Goal: Information Seeking & Learning: Learn about a topic

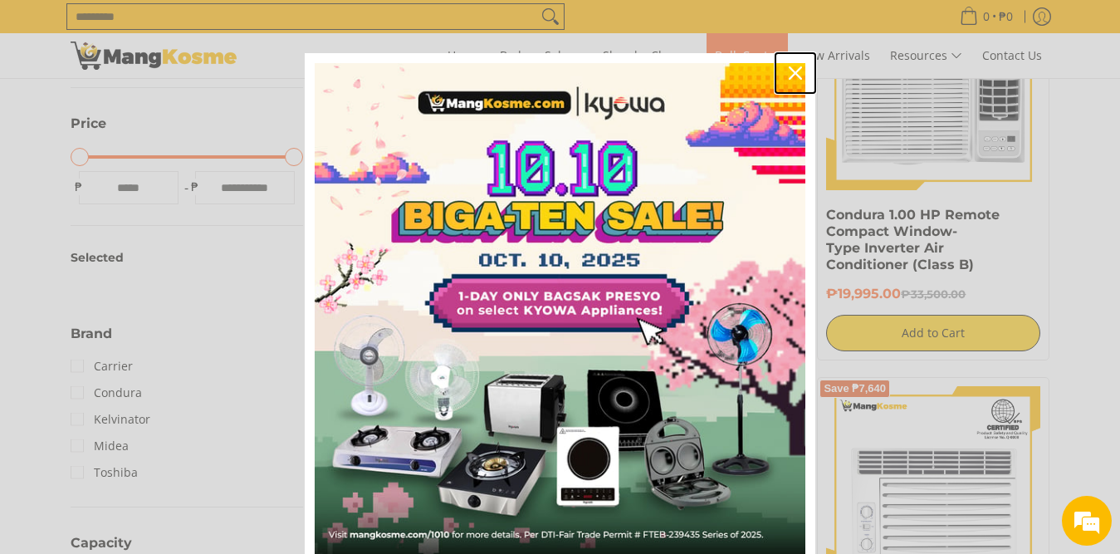
click at [789, 71] on icon "close icon" at bounding box center [795, 72] width 13 height 13
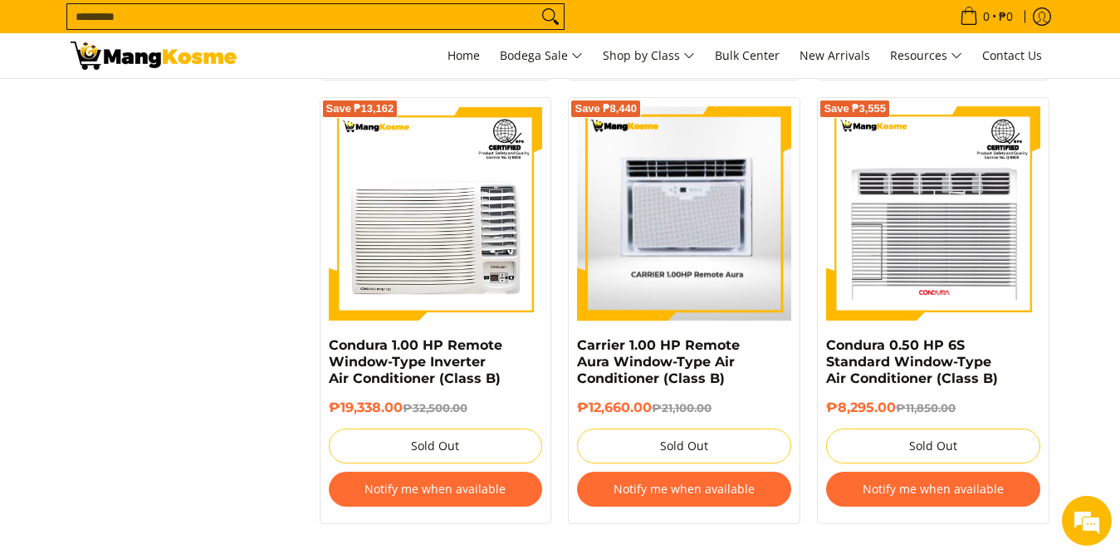
scroll to position [3571, 0]
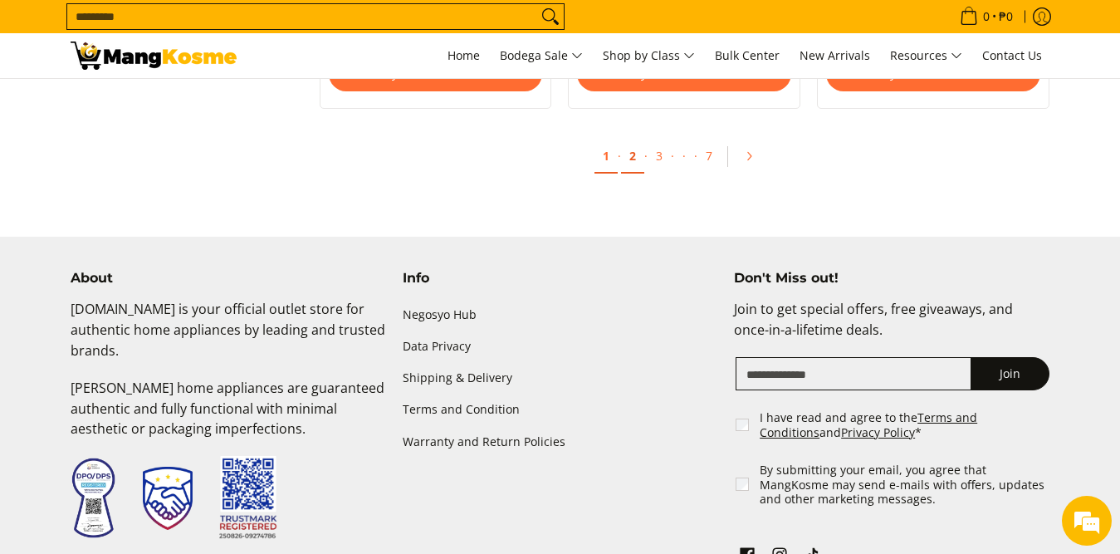
click at [631, 152] on link "2" at bounding box center [632, 157] width 23 height 34
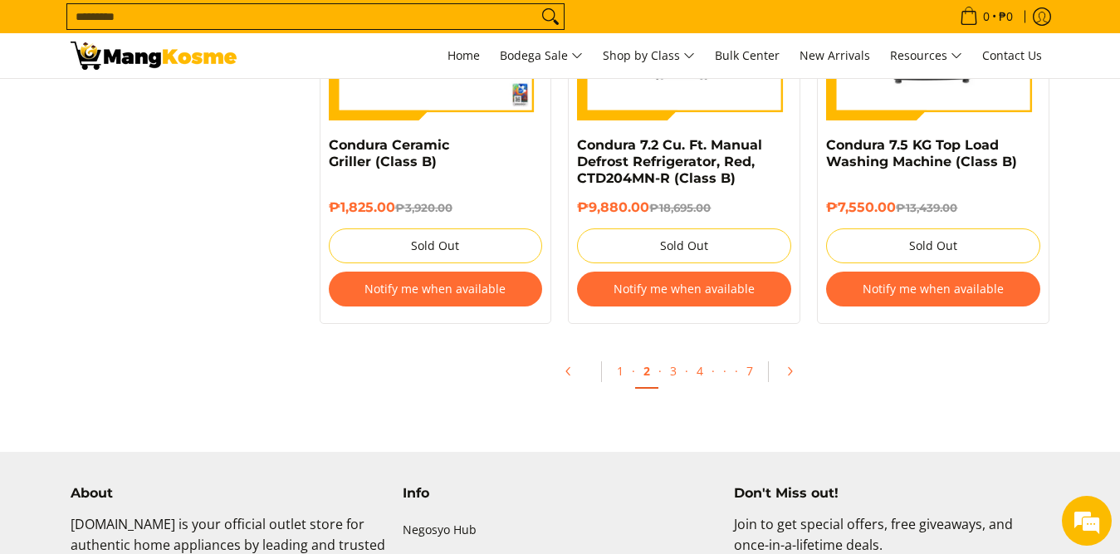
scroll to position [3737, 0]
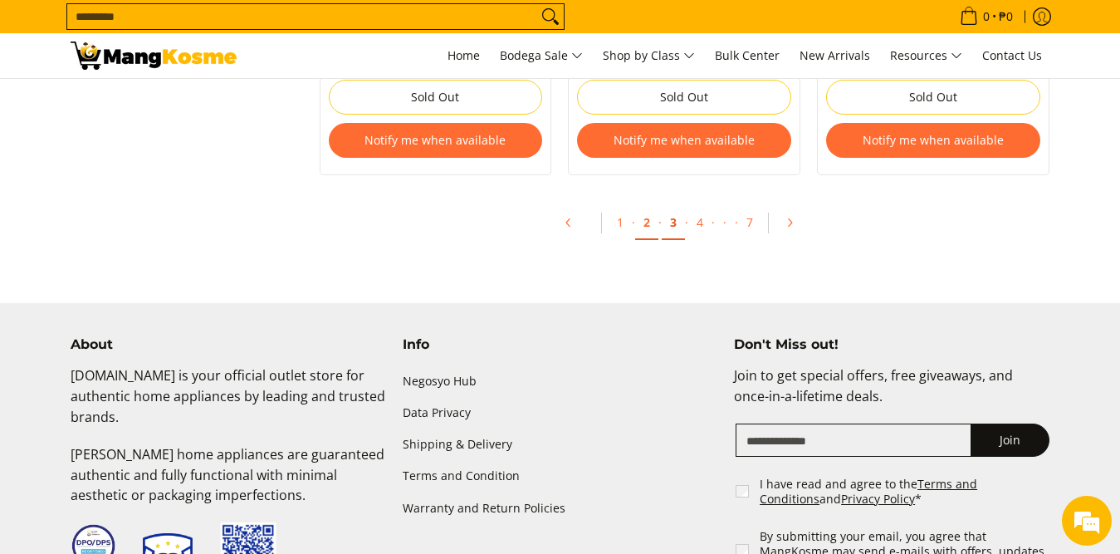
click at [680, 226] on link "3" at bounding box center [673, 223] width 23 height 34
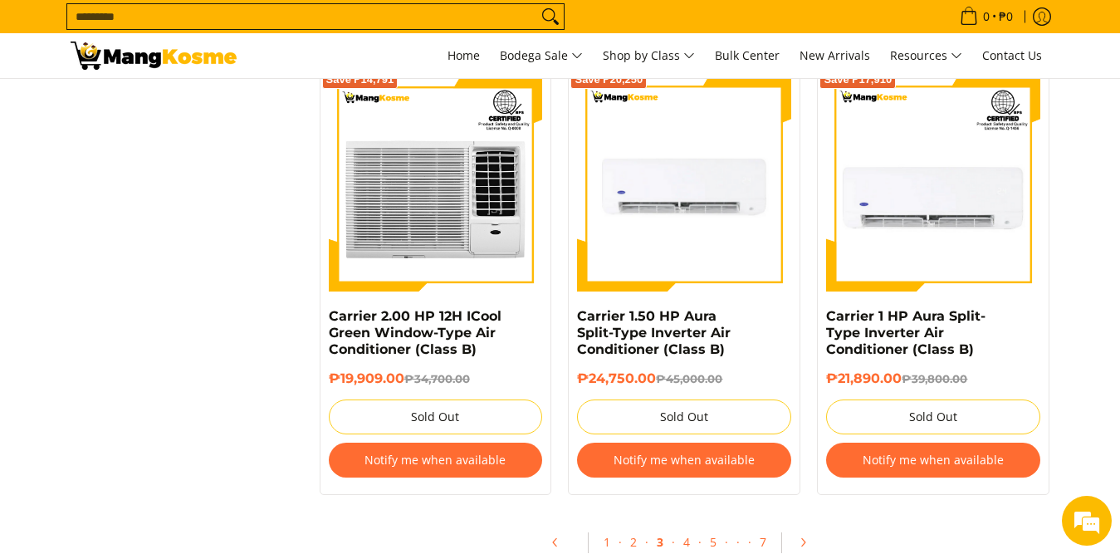
scroll to position [3488, 0]
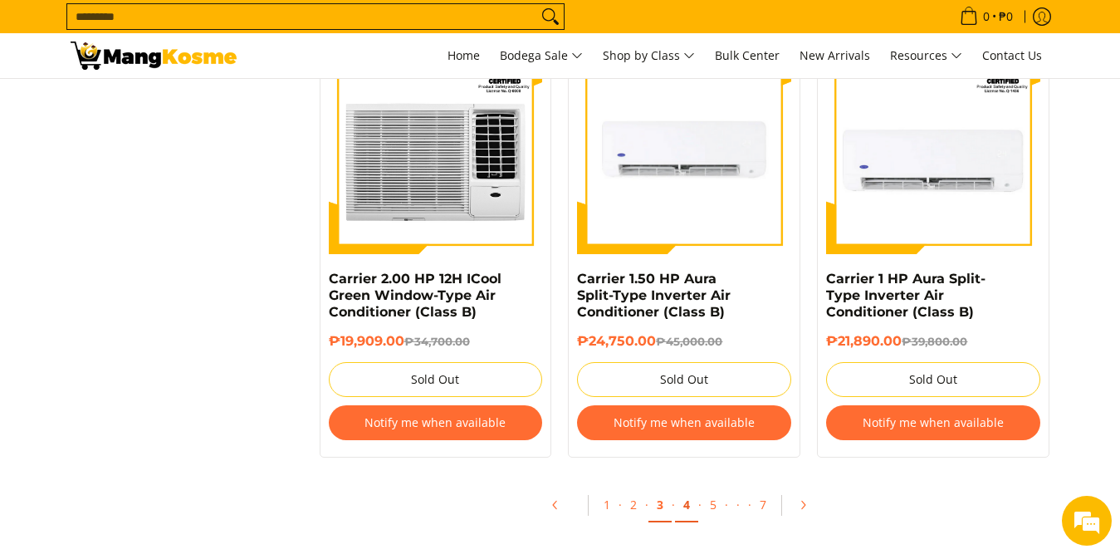
click at [693, 490] on link "4" at bounding box center [686, 505] width 23 height 34
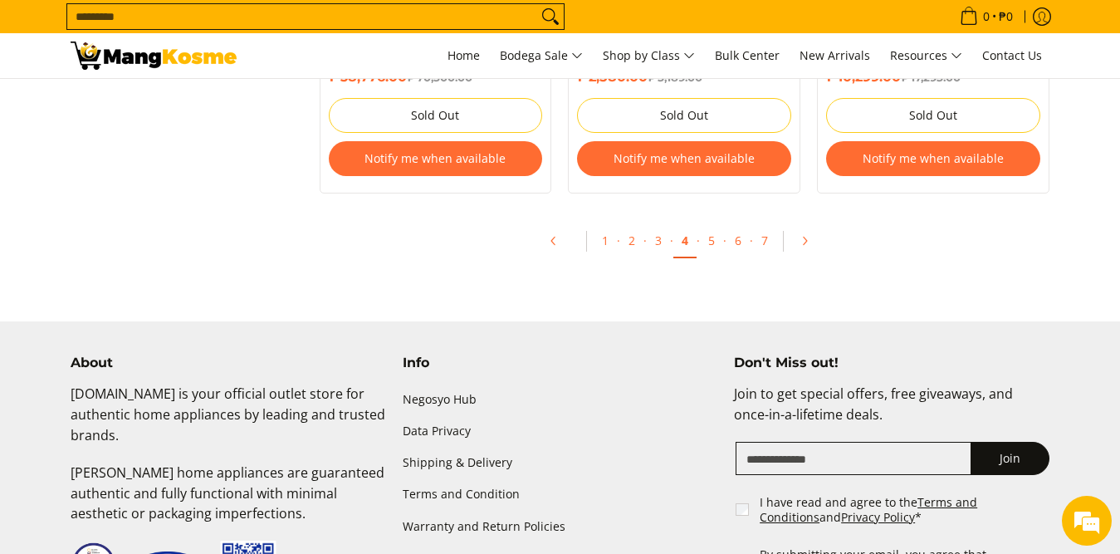
scroll to position [3720, 0]
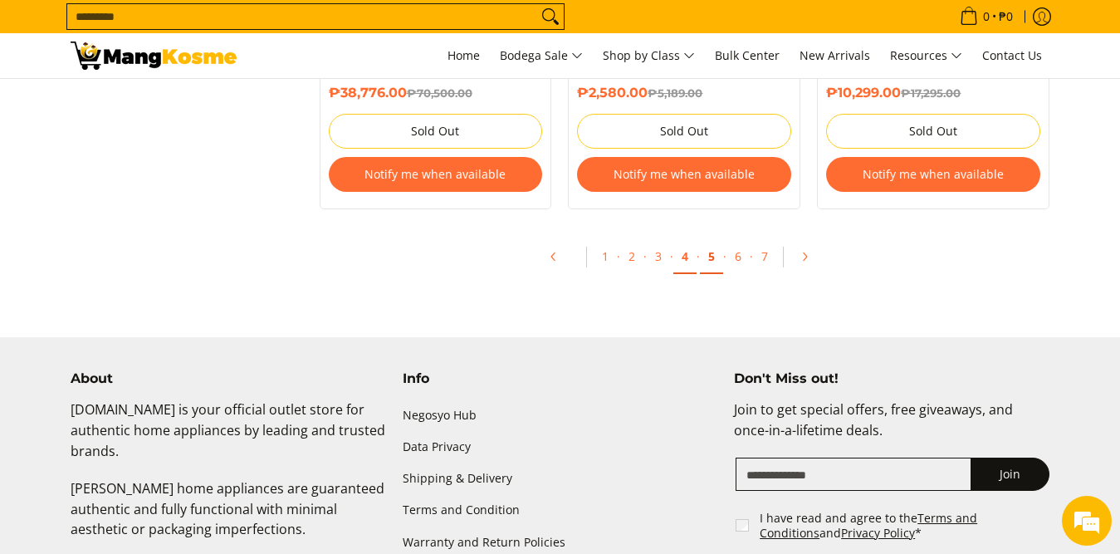
click at [717, 262] on link "5" at bounding box center [711, 257] width 23 height 34
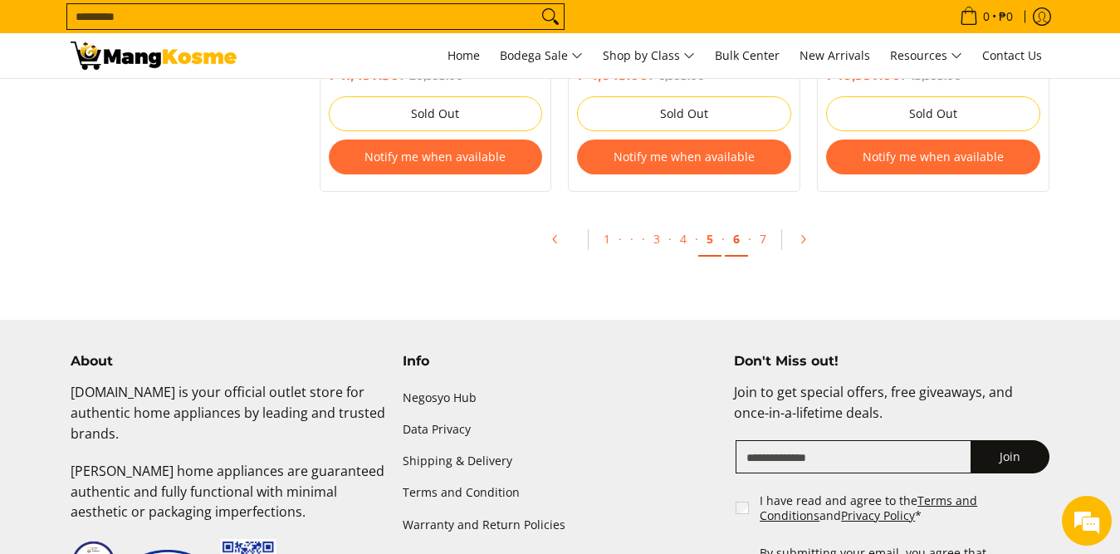
click at [742, 241] on link "6" at bounding box center [736, 240] width 23 height 34
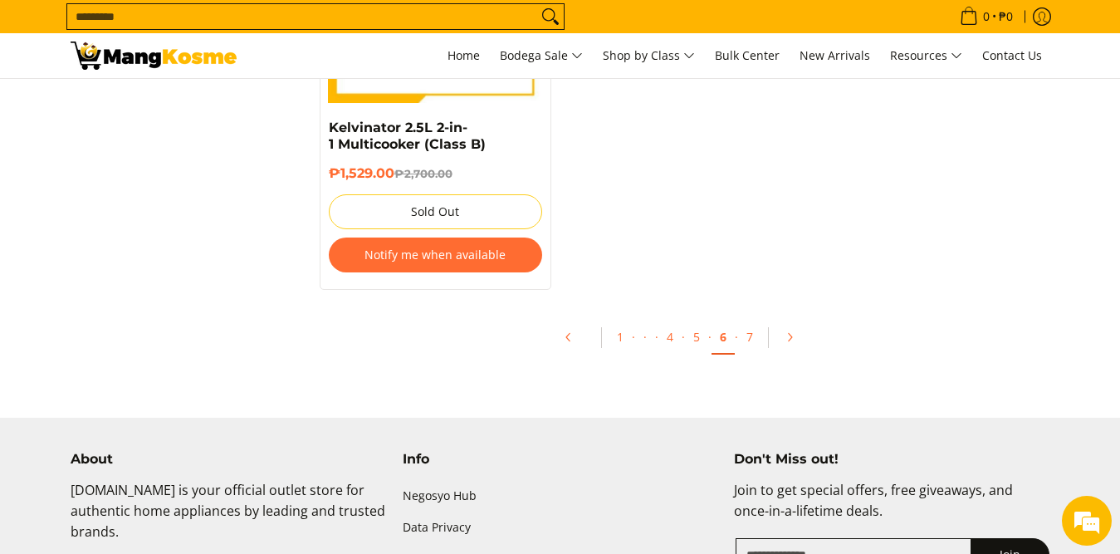
scroll to position [3571, 0]
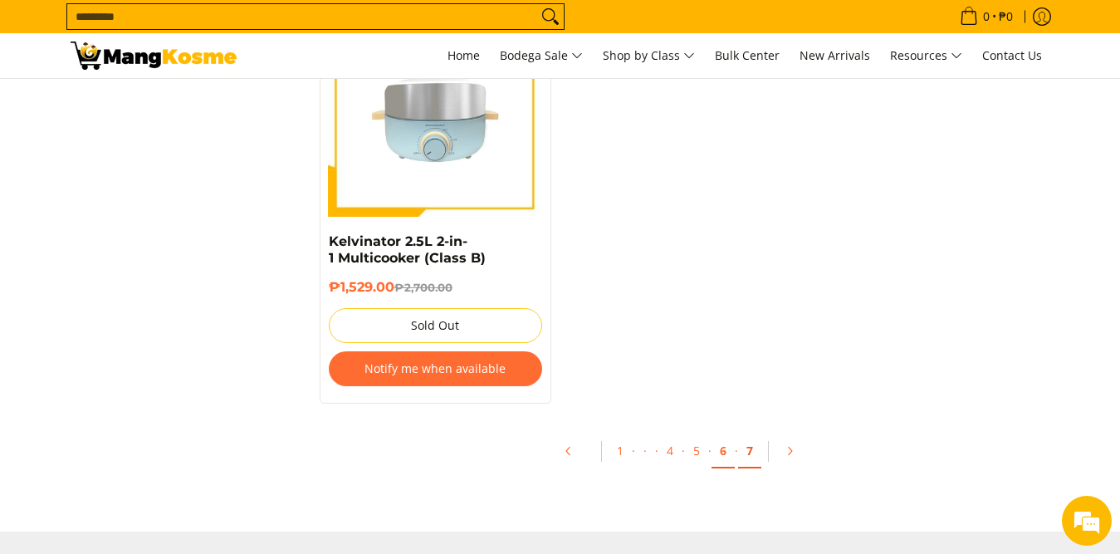
click at [747, 434] on link "7" at bounding box center [749, 451] width 23 height 34
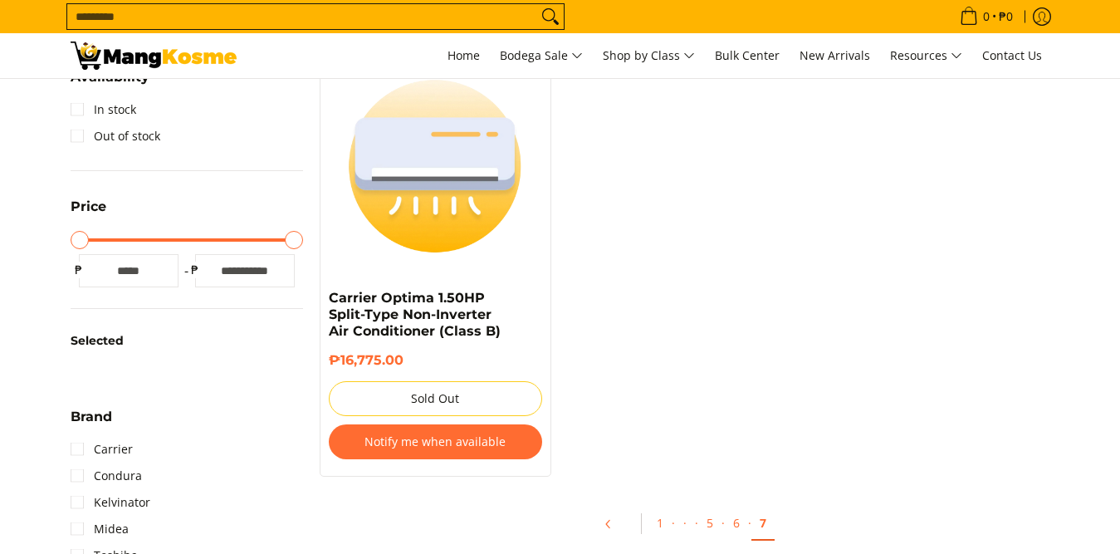
scroll to position [332, 0]
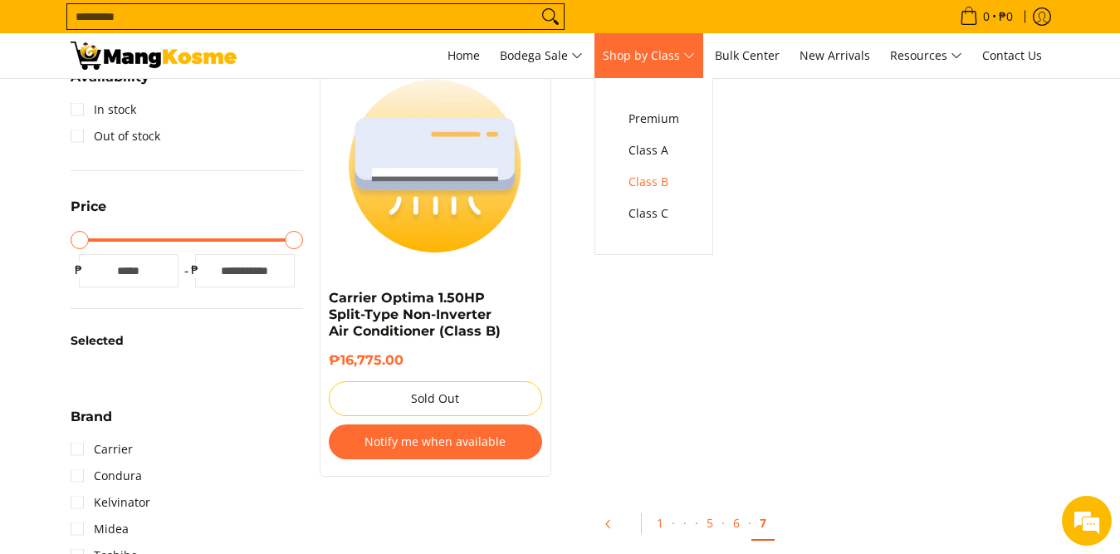
click at [646, 52] on span "Shop by Class" at bounding box center [649, 56] width 92 height 21
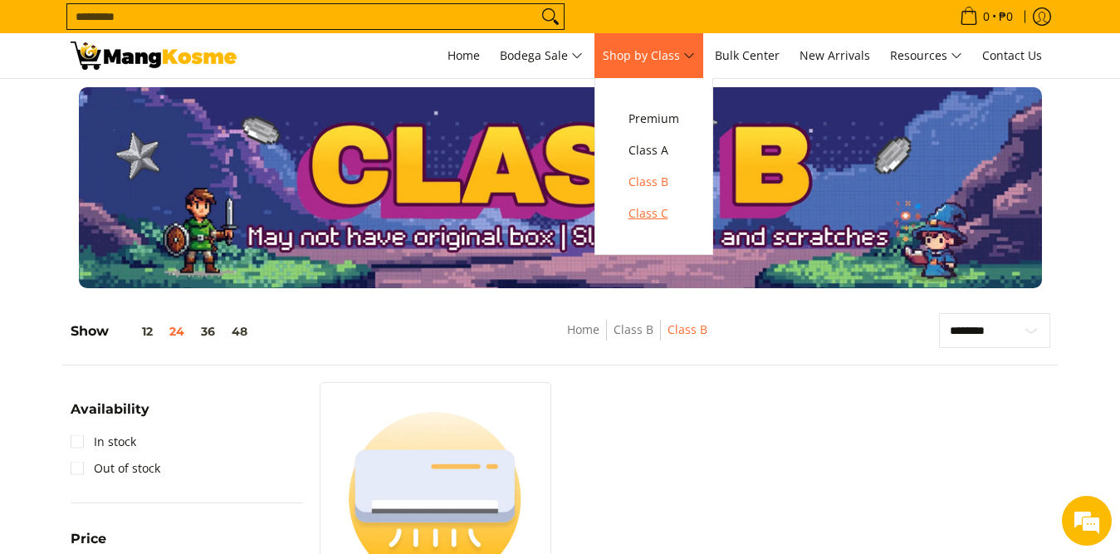
click at [629, 211] on span "Class C" at bounding box center [654, 213] width 51 height 21
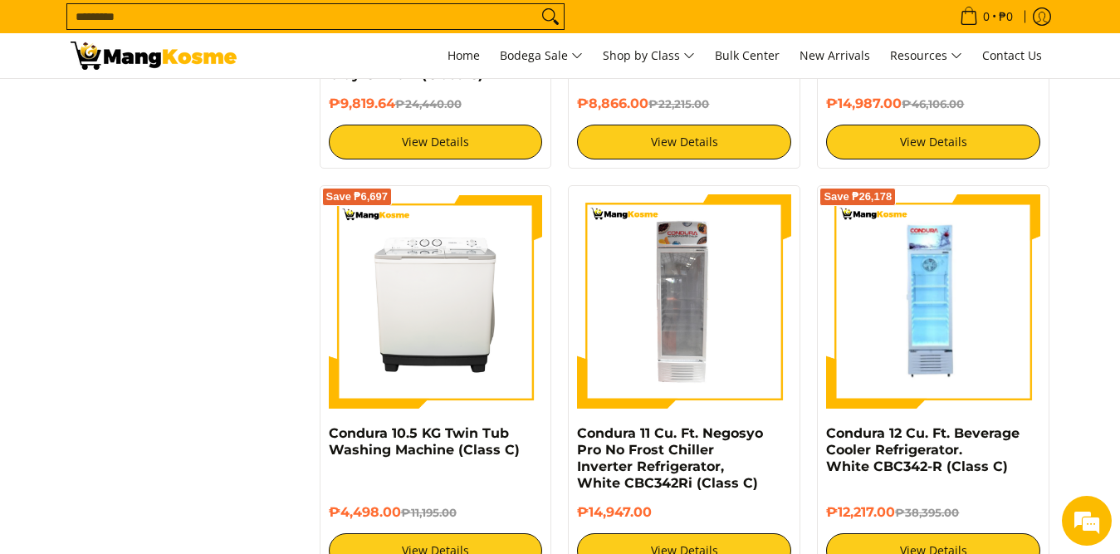
scroll to position [3488, 0]
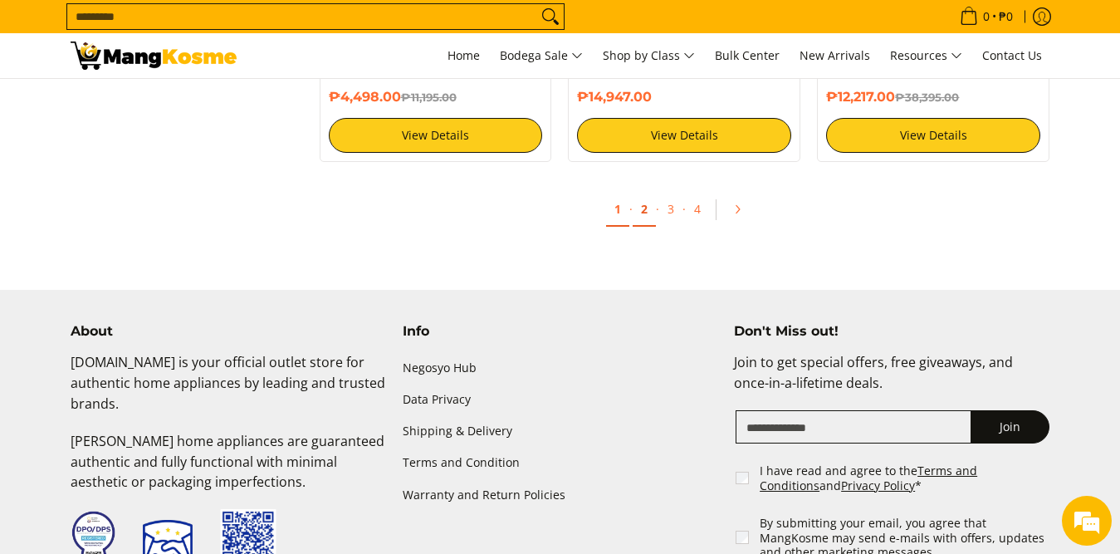
click at [650, 193] on link "2" at bounding box center [644, 210] width 23 height 34
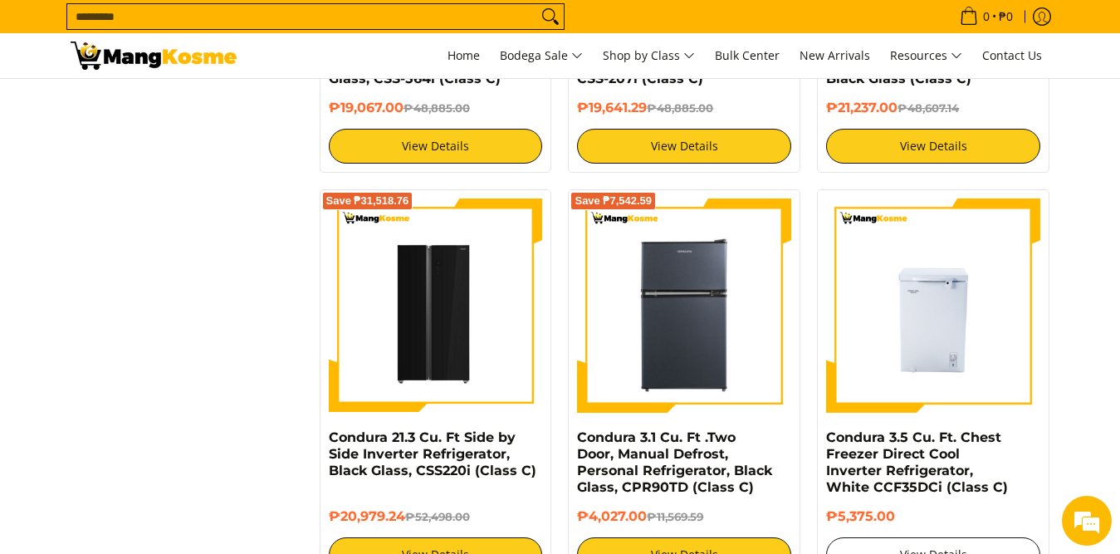
click at [922, 537] on link "View Details" at bounding box center [933, 554] width 214 height 35
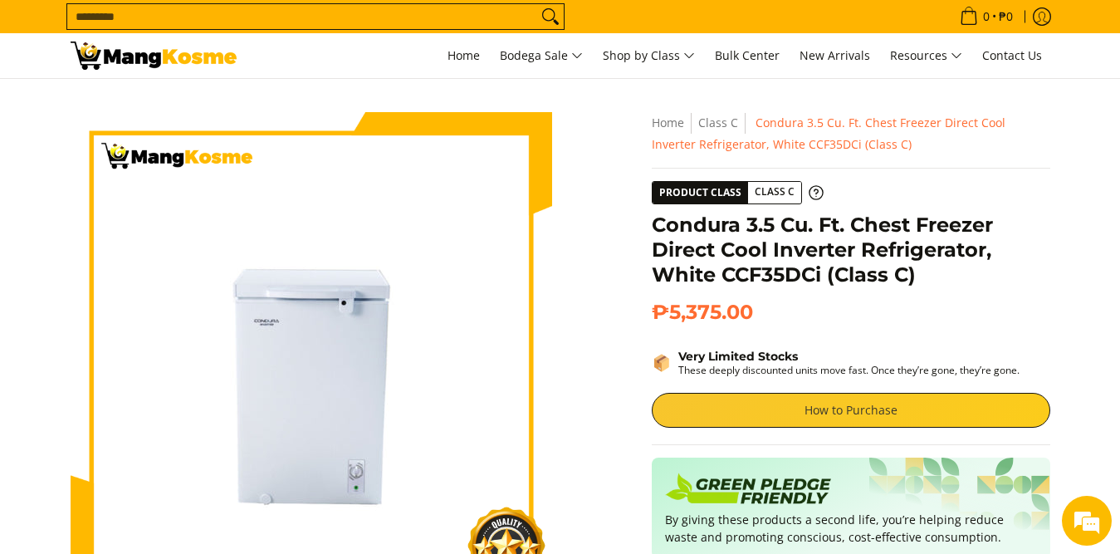
click at [891, 409] on link "How to Purchase" at bounding box center [851, 410] width 399 height 35
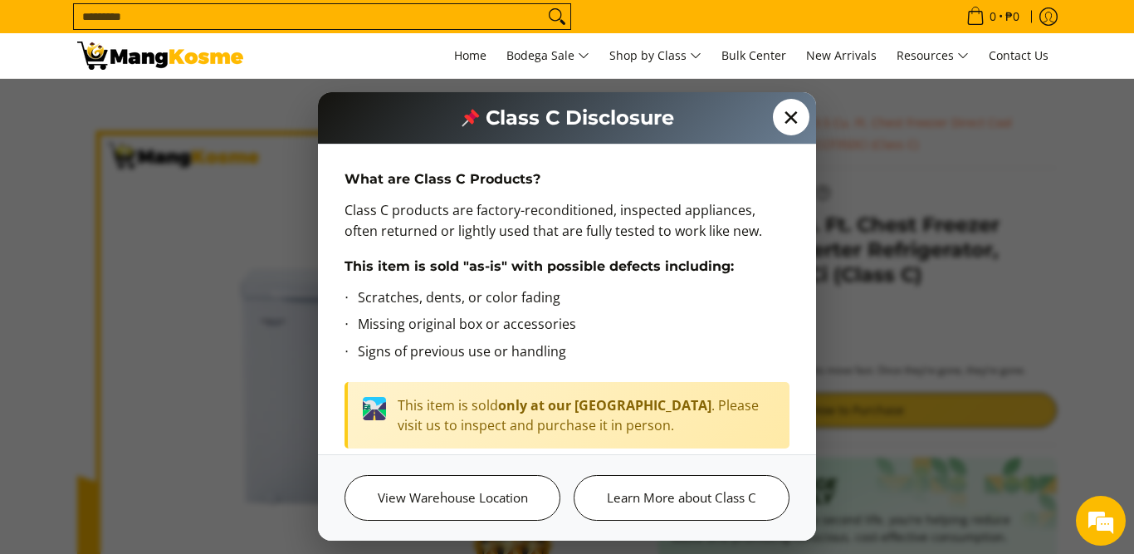
click at [785, 102] on span "✕" at bounding box center [791, 117] width 37 height 37
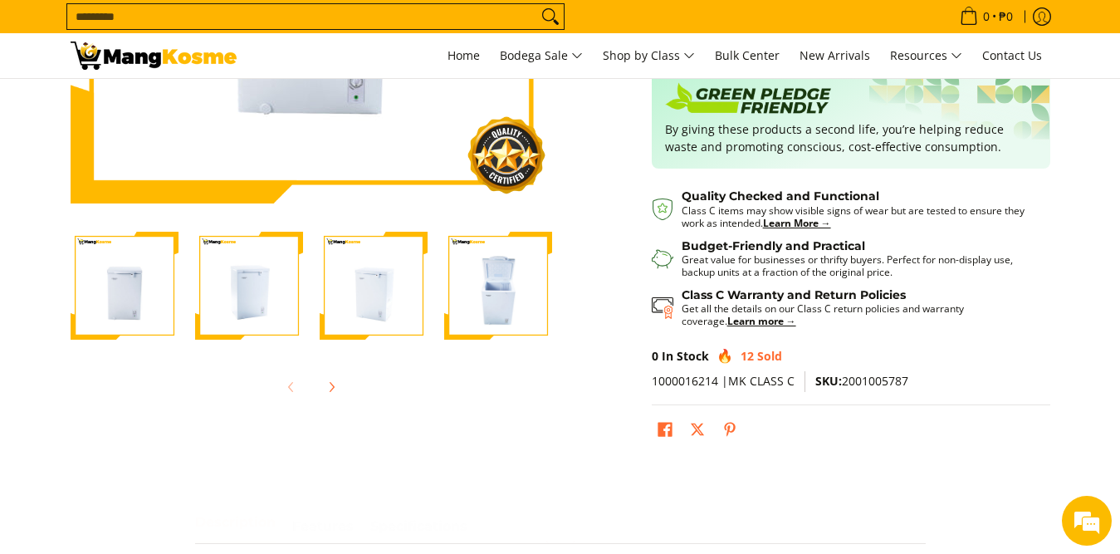
scroll to position [415, 0]
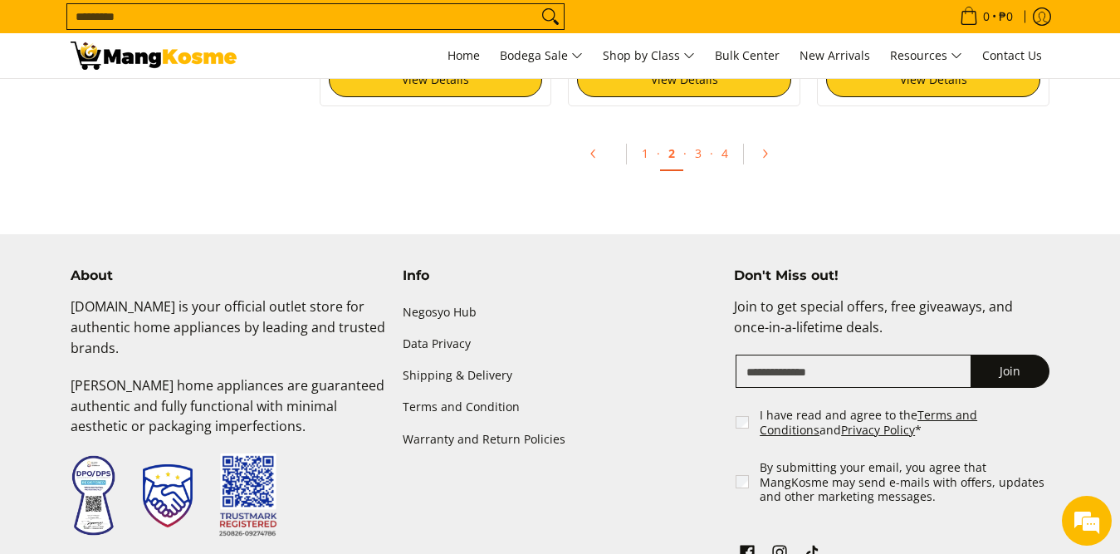
scroll to position [3571, 0]
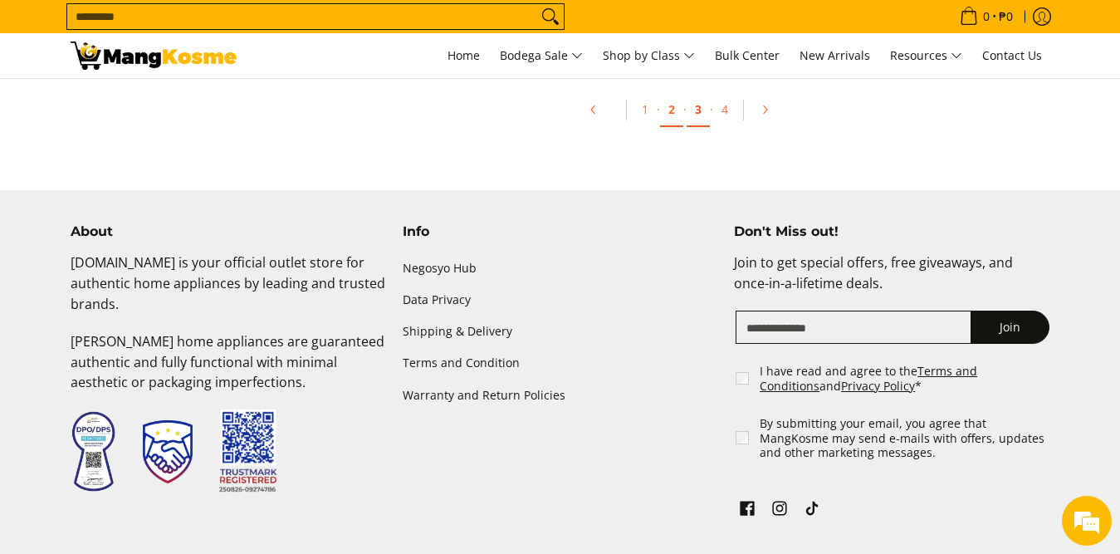
click at [696, 93] on link "3" at bounding box center [698, 110] width 23 height 34
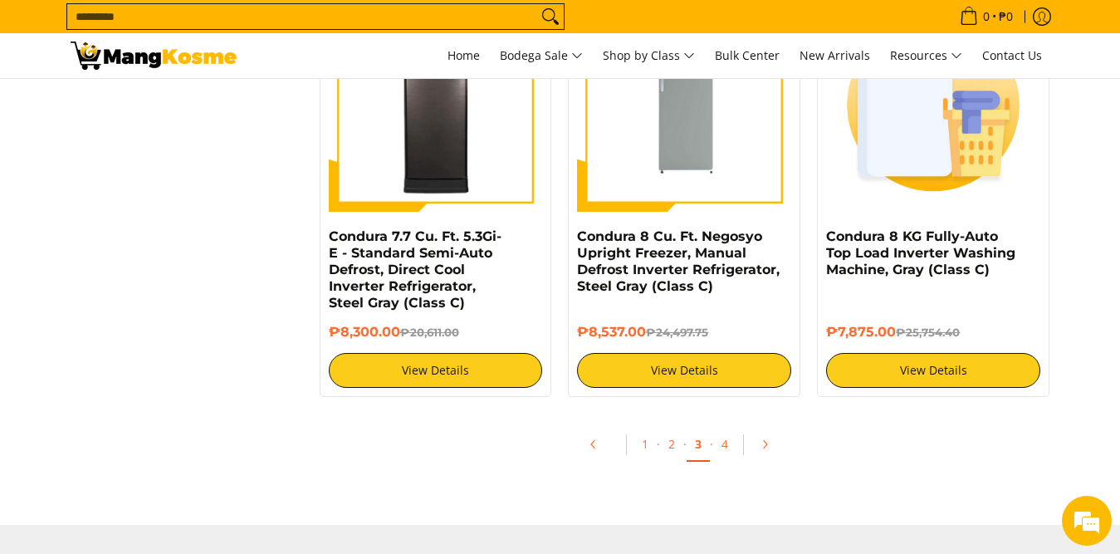
scroll to position [3239, 0]
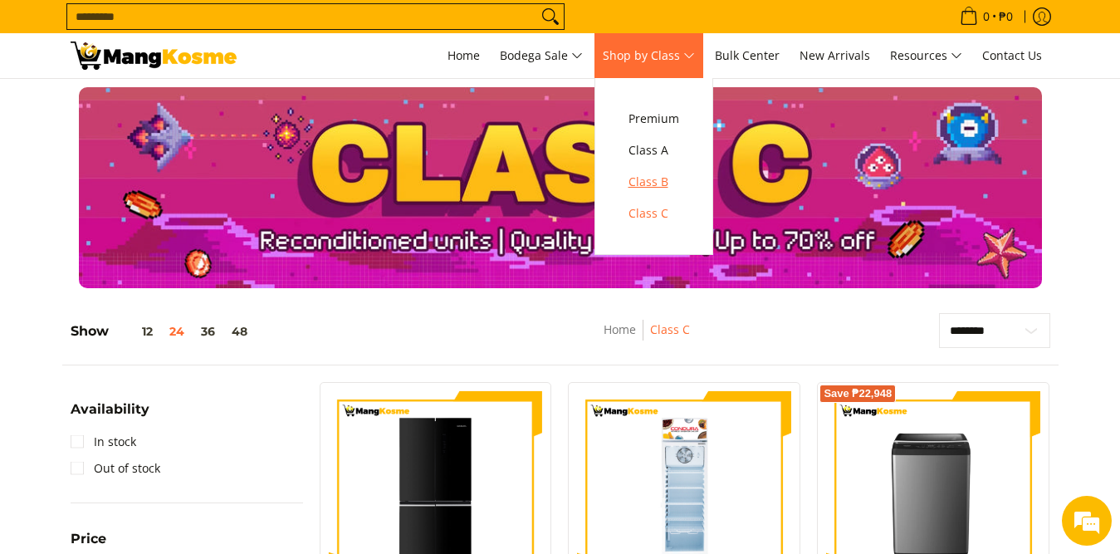
click at [642, 179] on span "Class B" at bounding box center [654, 182] width 51 height 21
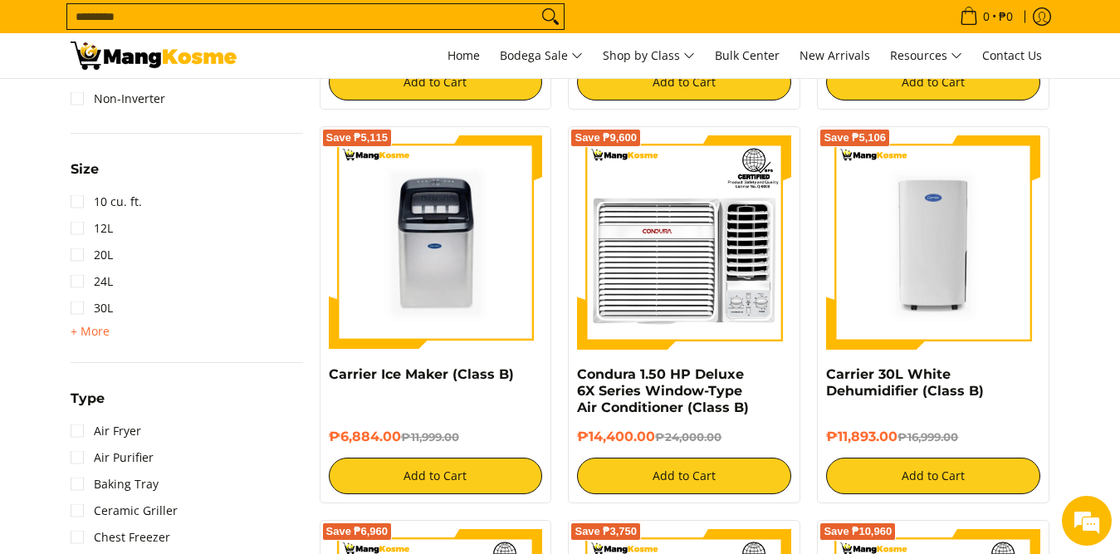
scroll to position [1578, 0]
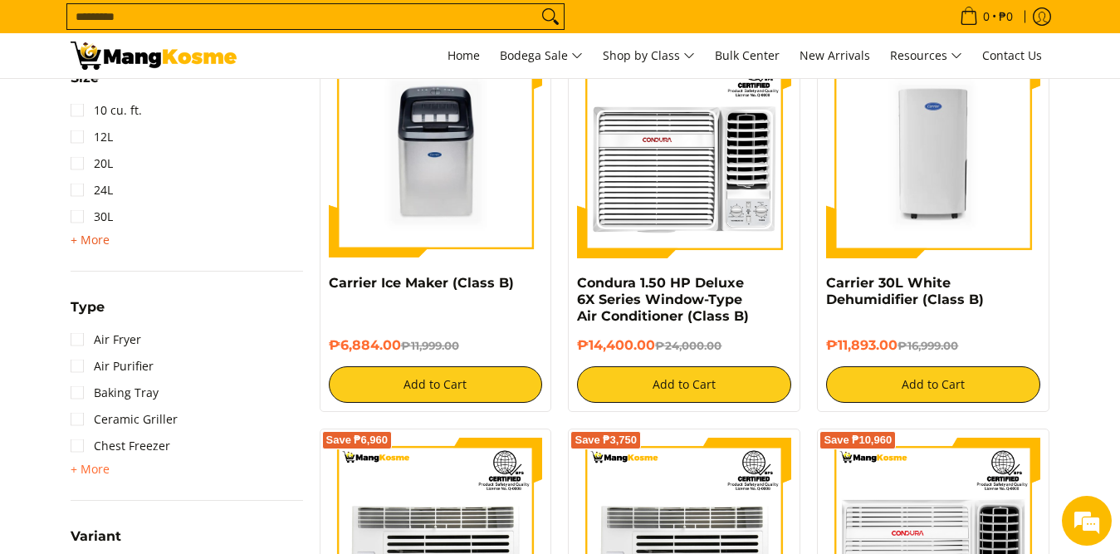
click at [99, 240] on span "+ More" at bounding box center [90, 239] width 39 height 13
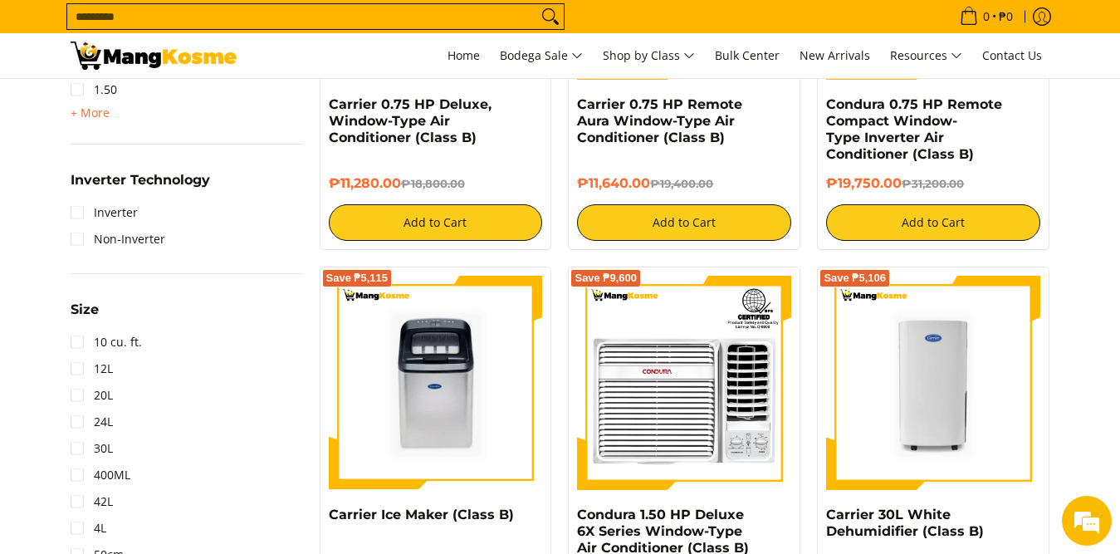
scroll to position [1246, 0]
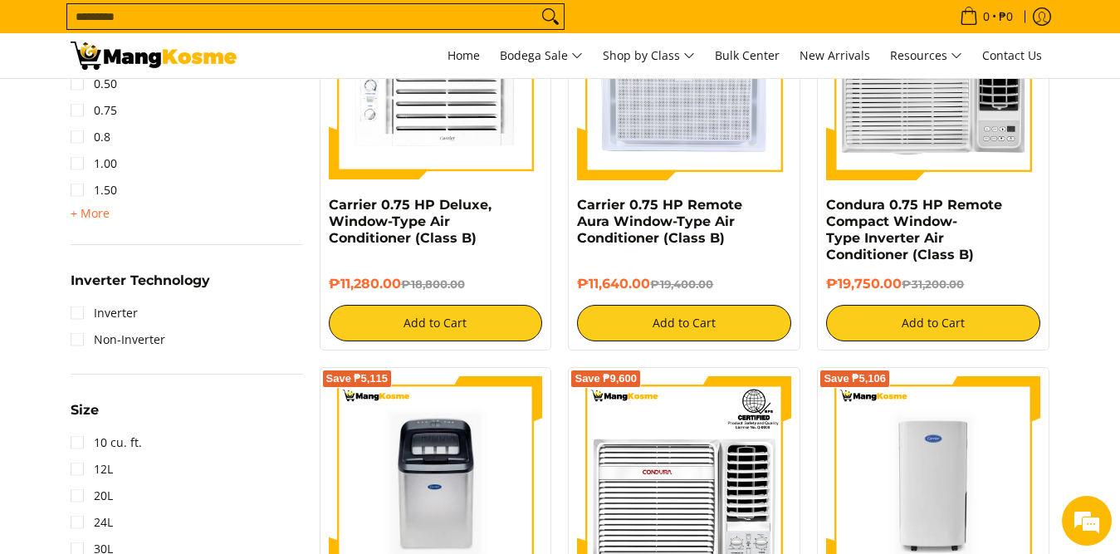
click at [108, 10] on input "Search..." at bounding box center [302, 16] width 470 height 25
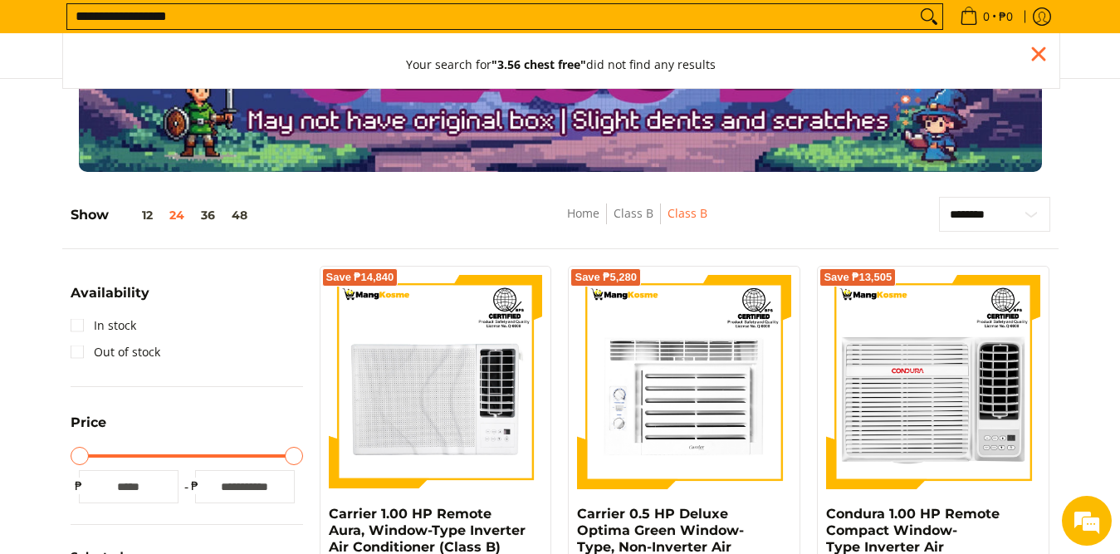
scroll to position [46, 0]
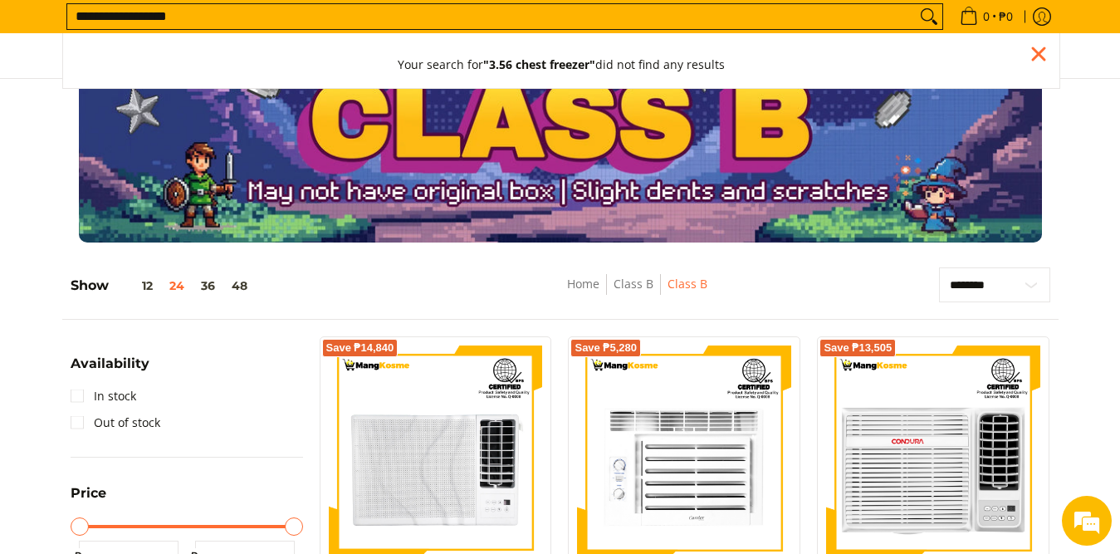
type input "**********"
click at [916, 4] on button "Search" at bounding box center [929, 16] width 27 height 25
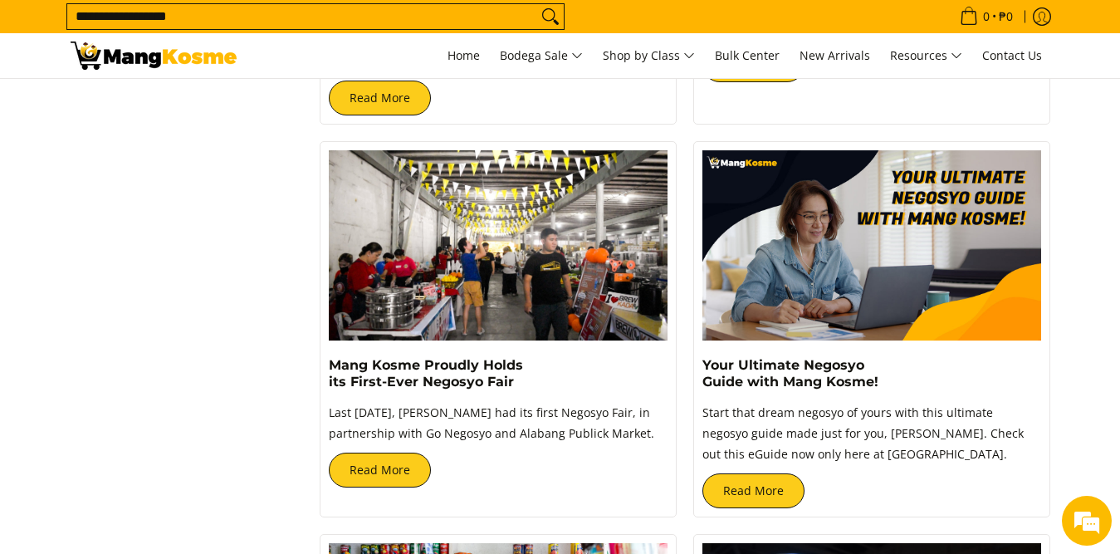
scroll to position [1163, 0]
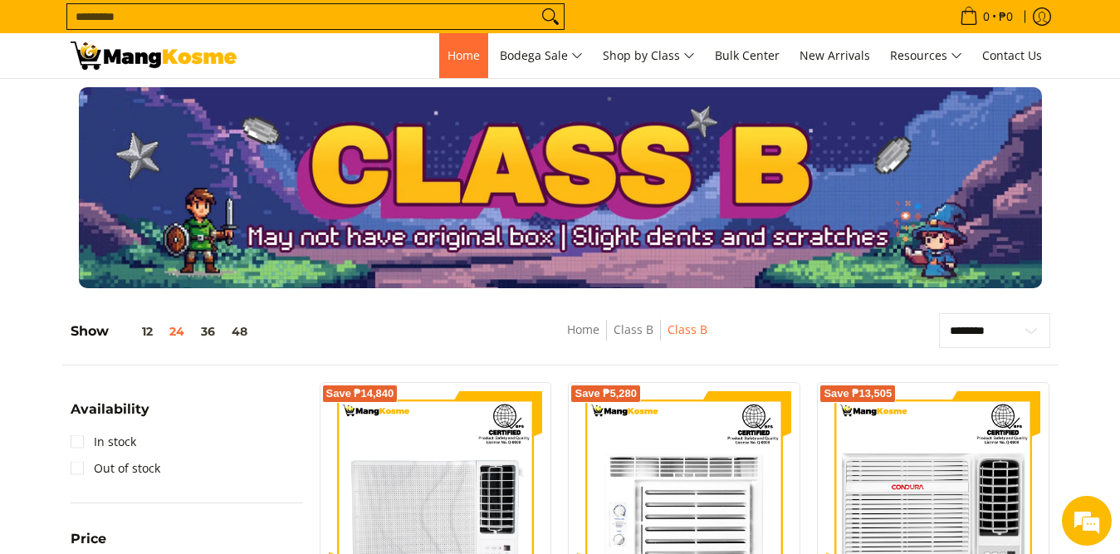
click at [448, 52] on span "Home" at bounding box center [464, 55] width 32 height 16
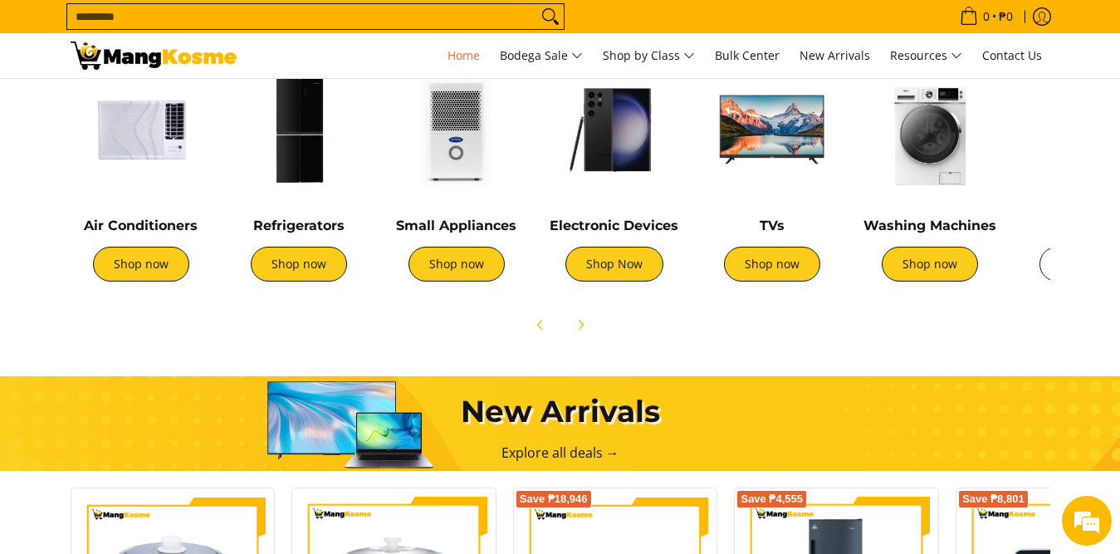
click at [1048, 272] on link "Shop now" at bounding box center [1088, 264] width 96 height 35
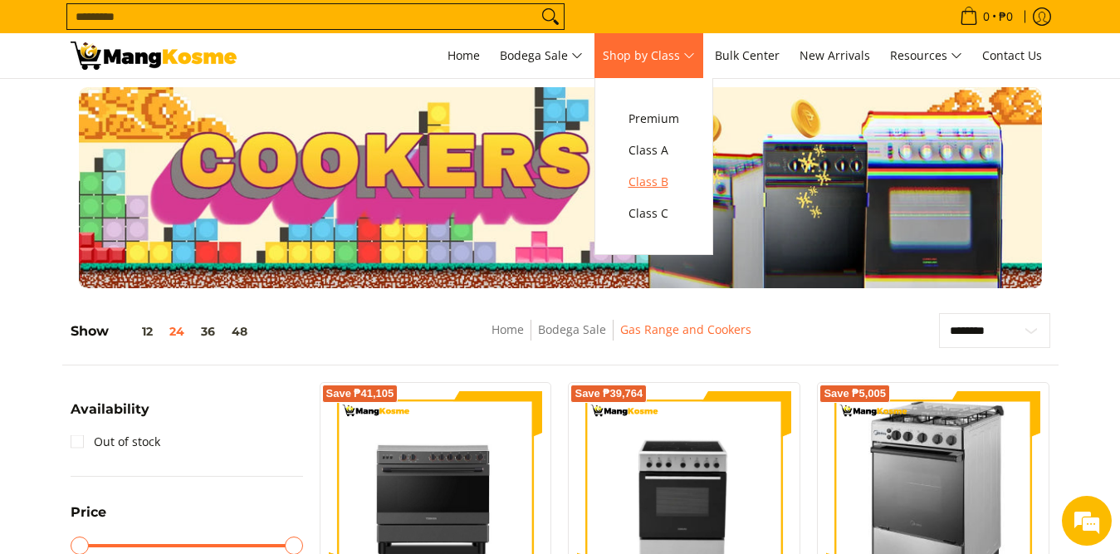
click at [669, 184] on span "Class B" at bounding box center [654, 182] width 51 height 21
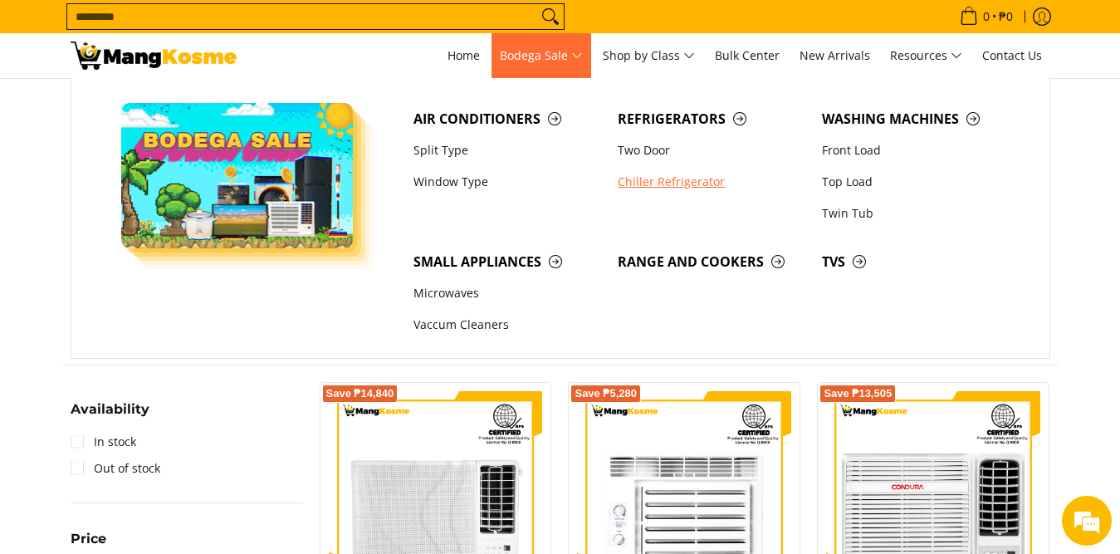
click at [647, 179] on link "Chiller Refrigerator" at bounding box center [712, 182] width 204 height 32
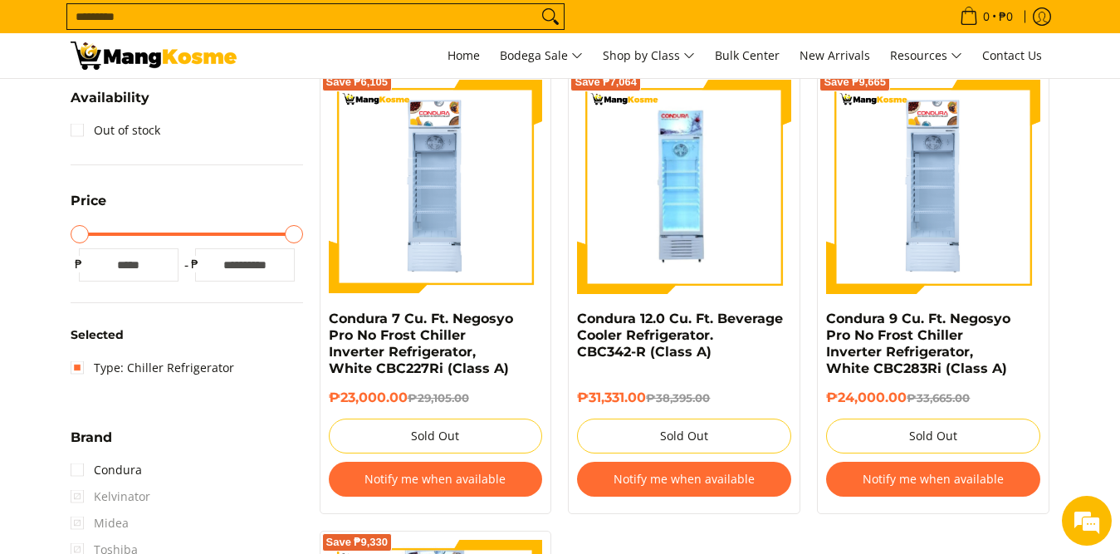
scroll to position [166, 0]
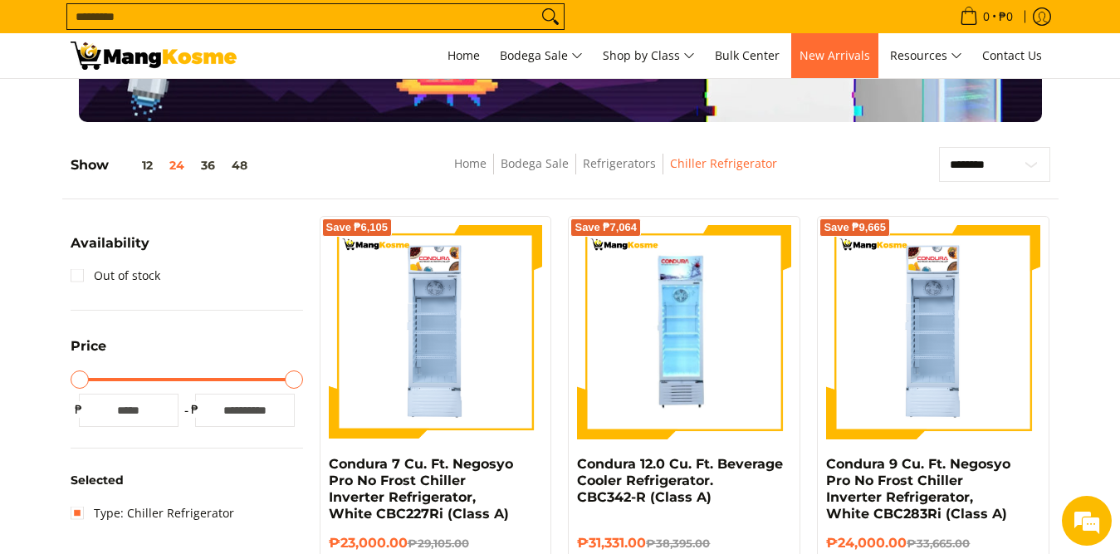
click at [838, 51] on span "New Arrivals" at bounding box center [835, 55] width 71 height 16
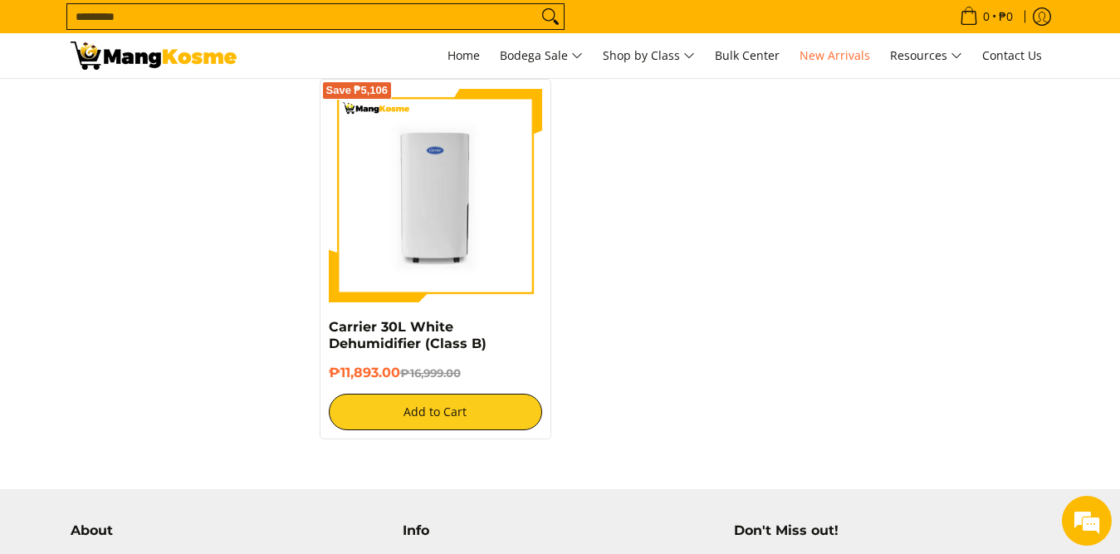
scroll to position [3459, 0]
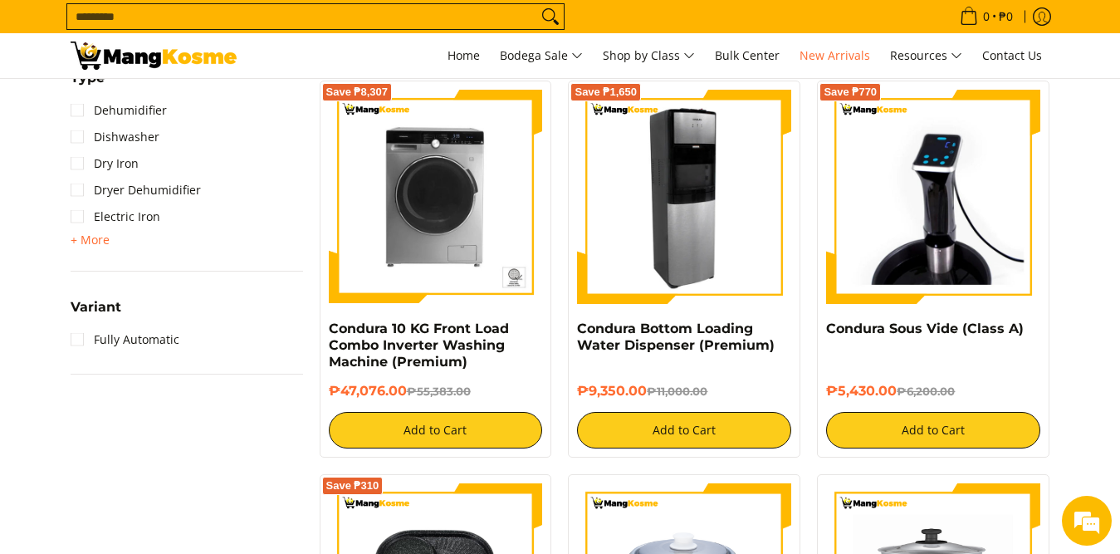
scroll to position [1549, 0]
